Goal: Find specific page/section: Find specific page/section

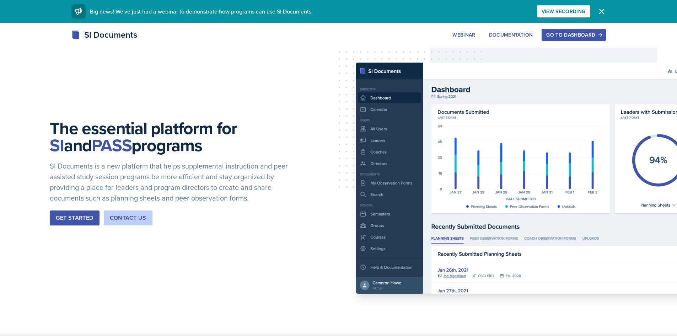
click at [567, 37] on div "Go to Dashboard" at bounding box center [573, 35] width 55 height 6
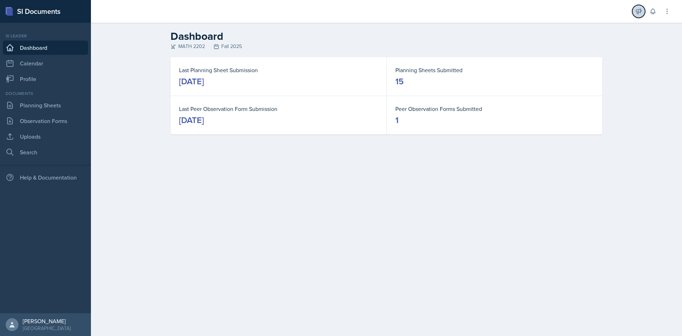
click at [642, 10] on icon at bounding box center [638, 11] width 7 height 7
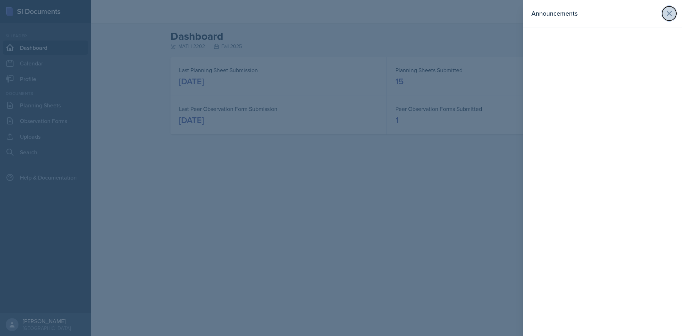
click at [668, 11] on icon at bounding box center [669, 13] width 9 height 9
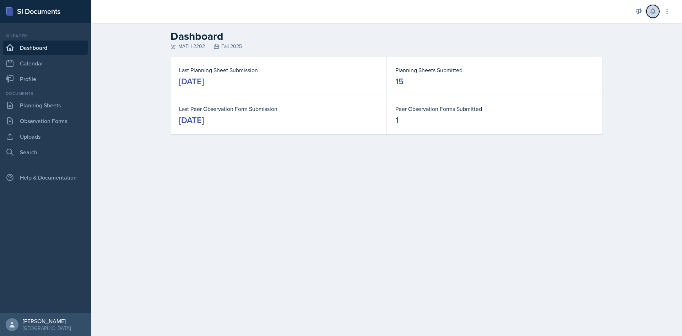
click at [650, 12] on icon at bounding box center [652, 11] width 7 height 7
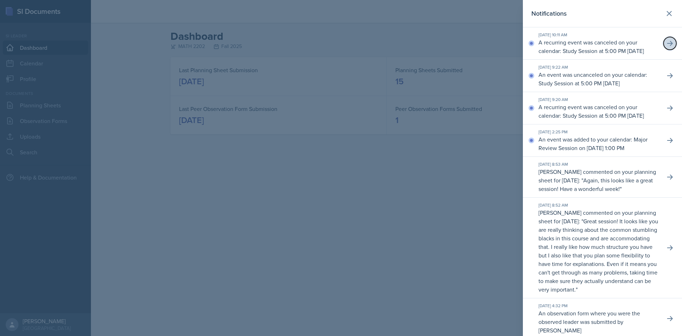
click at [665, 42] on button at bounding box center [670, 43] width 13 height 13
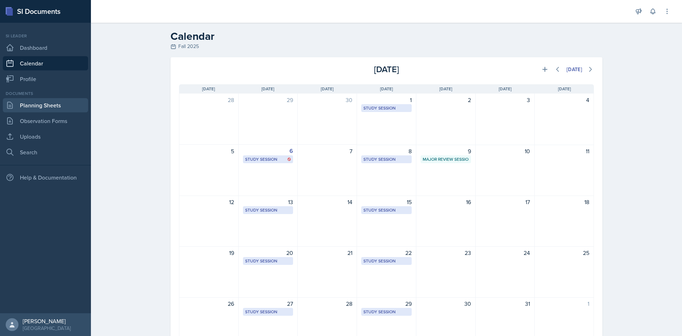
click at [35, 107] on link "Planning Sheets" at bounding box center [45, 105] width 85 height 14
